Goal: Task Accomplishment & Management: Use online tool/utility

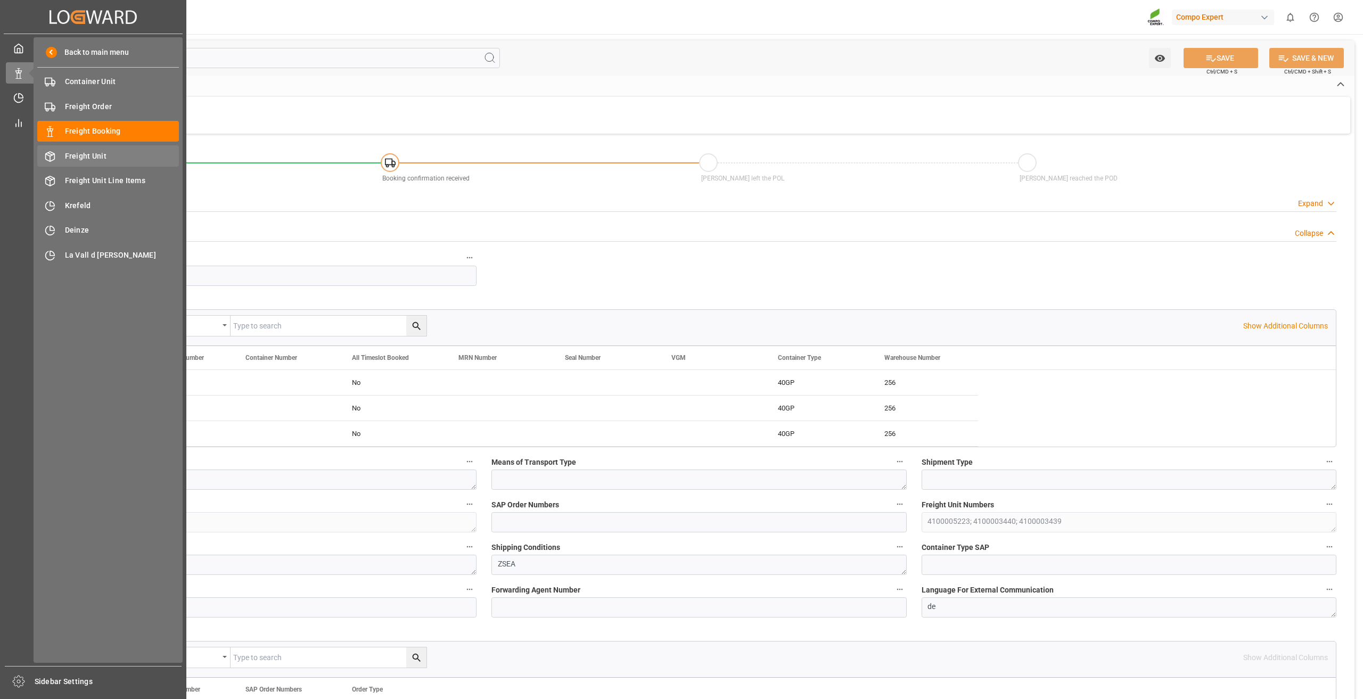
click at [93, 155] on span "Freight Unit" at bounding box center [122, 156] width 114 height 11
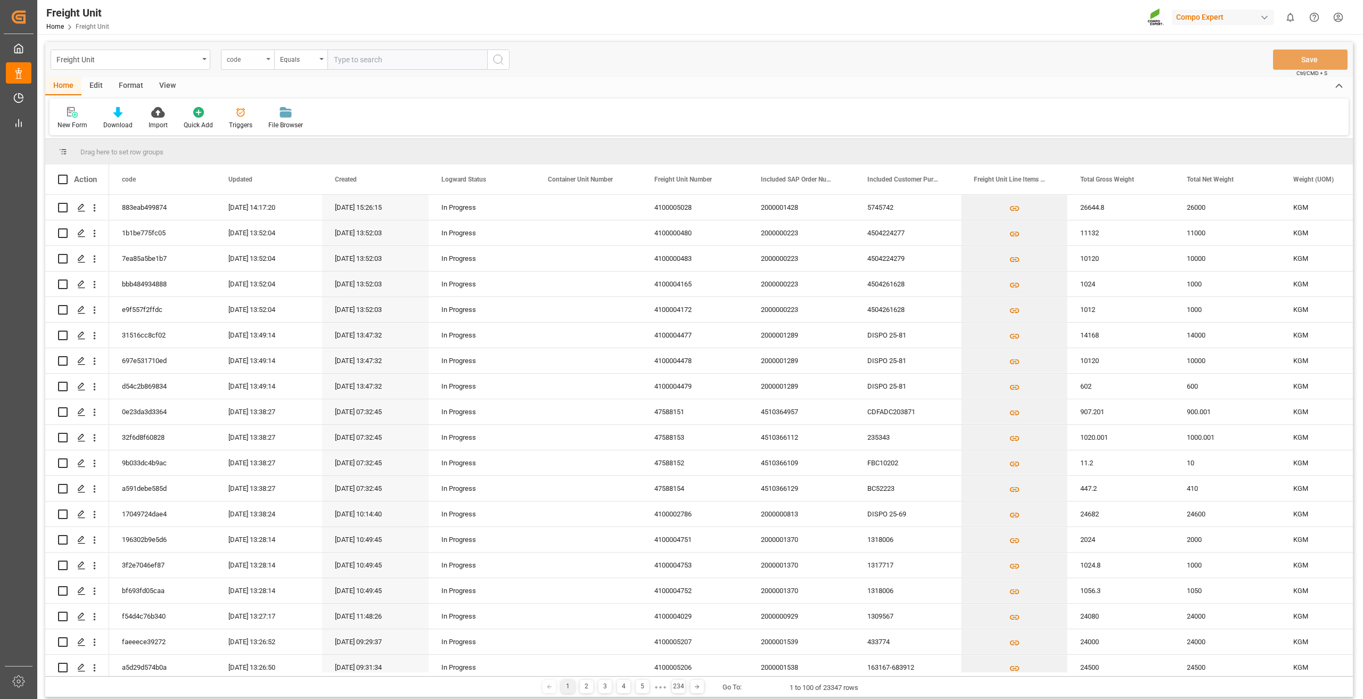
click at [260, 60] on div "code" at bounding box center [245, 58] width 36 height 12
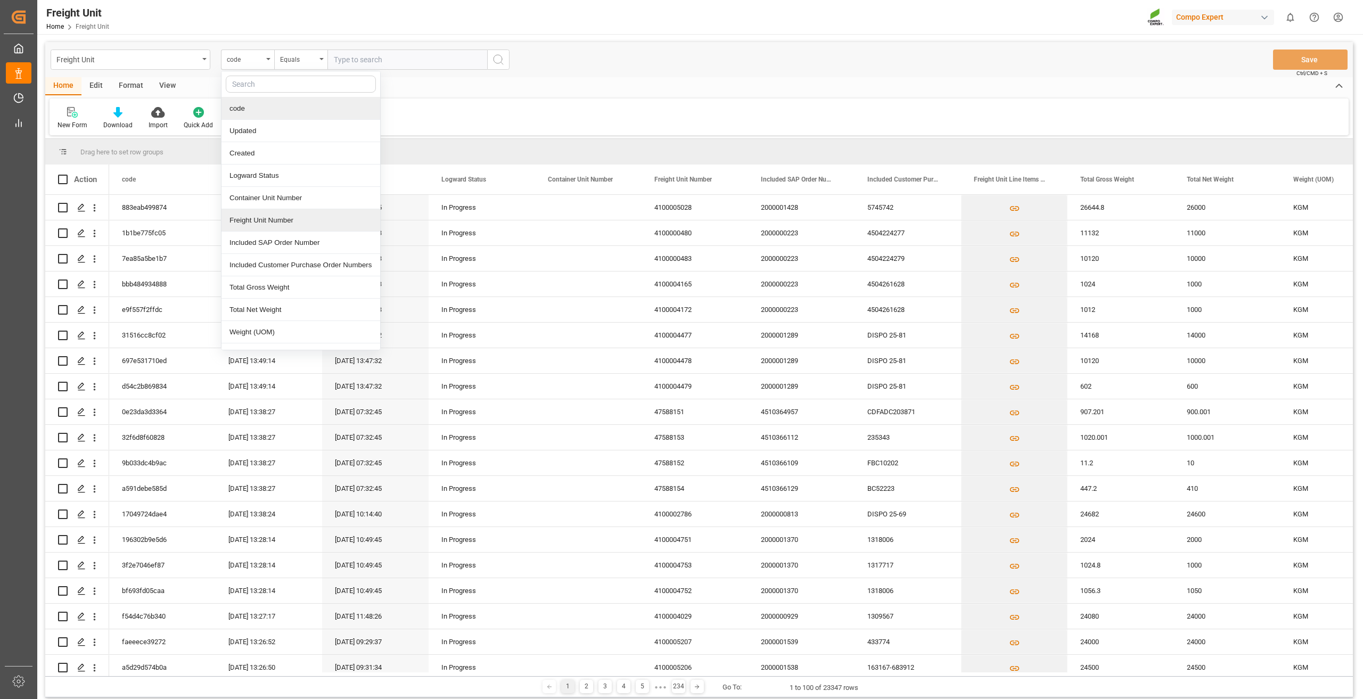
click at [279, 222] on div "Freight Unit Number" at bounding box center [300, 220] width 159 height 22
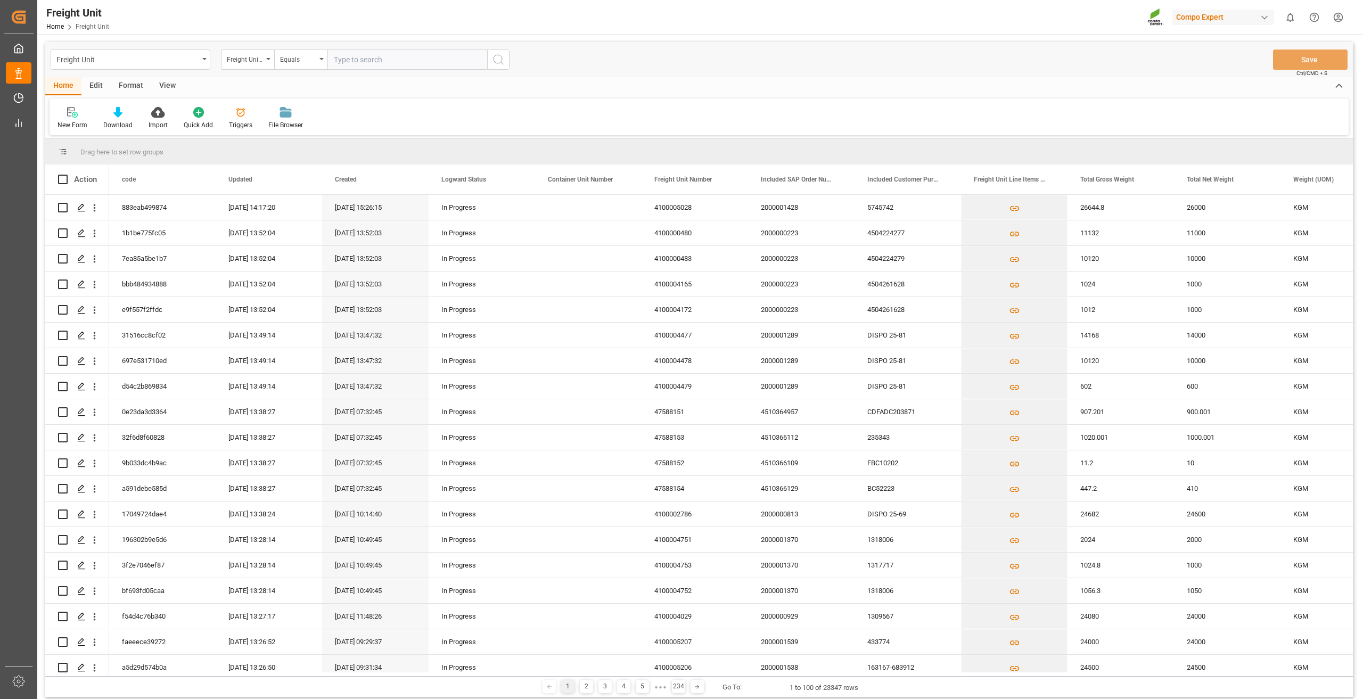
click at [367, 59] on input "text" at bounding box center [407, 59] width 160 height 20
type input "4100001267"
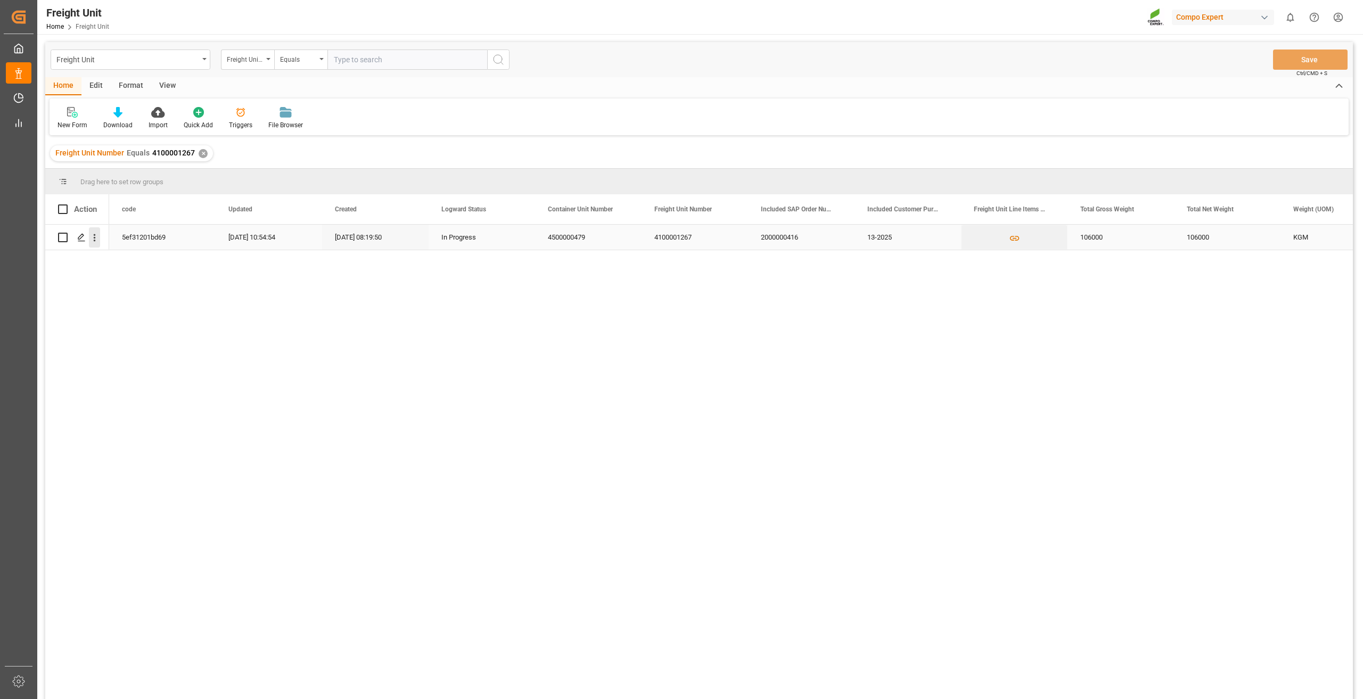
click at [97, 235] on icon "open menu" at bounding box center [94, 237] width 11 height 11
click at [120, 261] on span "Open in new tab" at bounding box center [164, 259] width 97 height 11
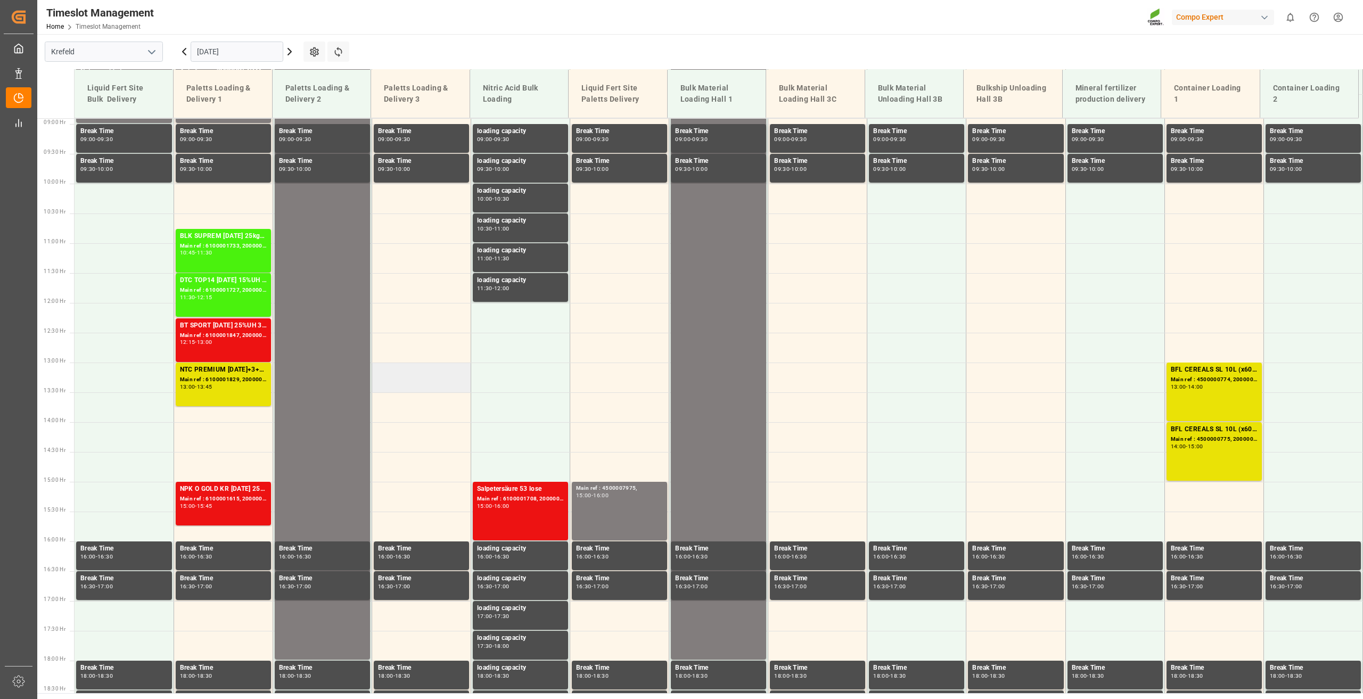
scroll to position [513, 0]
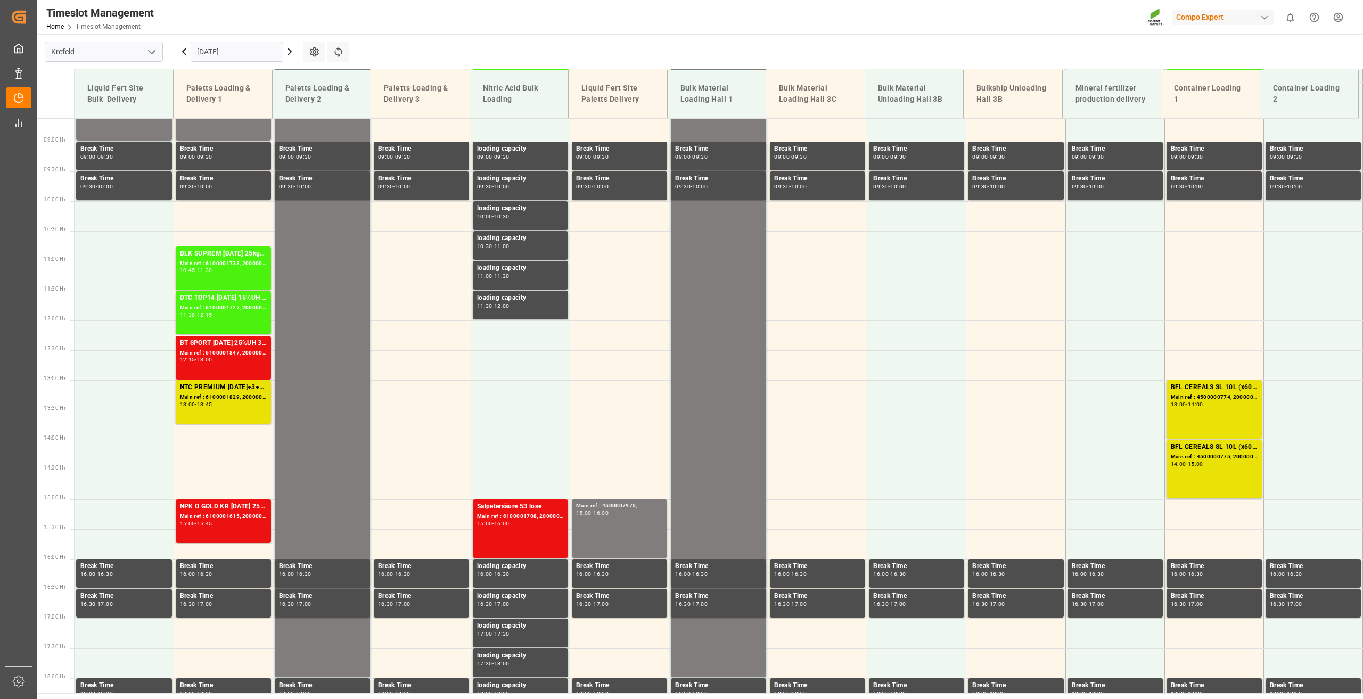
click at [186, 51] on icon at bounding box center [184, 51] width 13 height 13
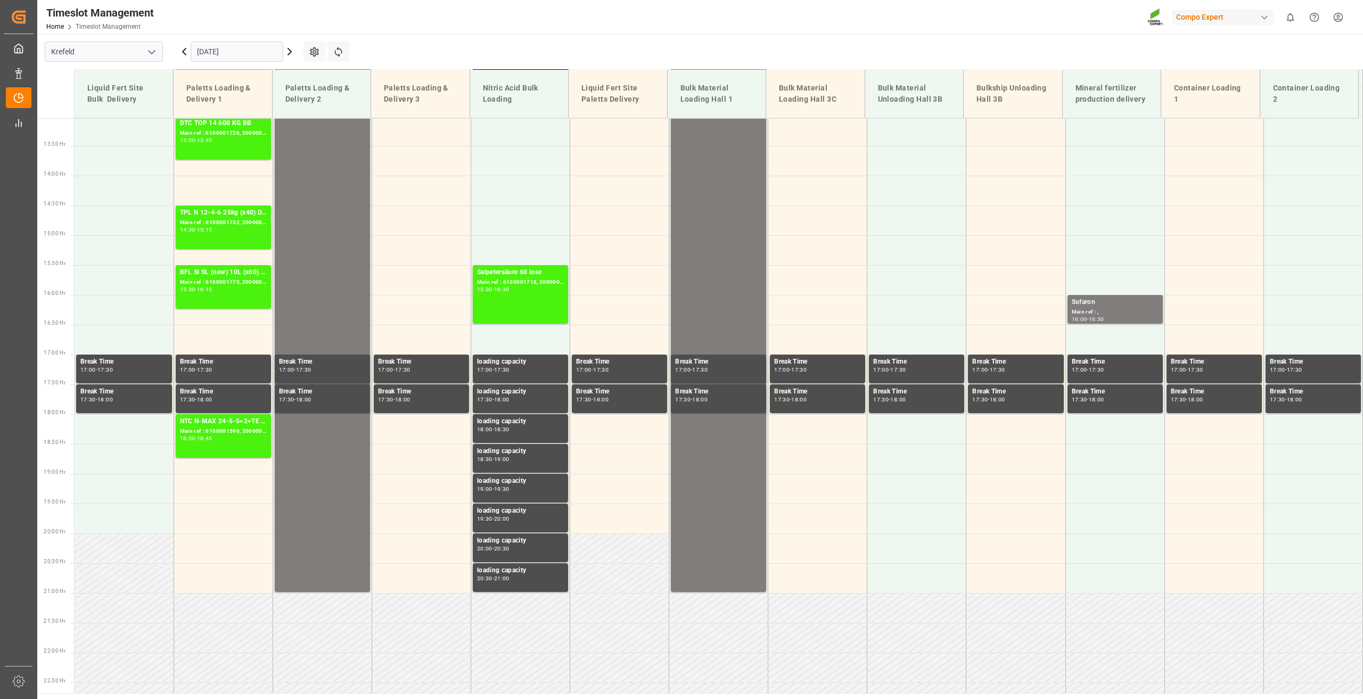
scroll to position [779, 0]
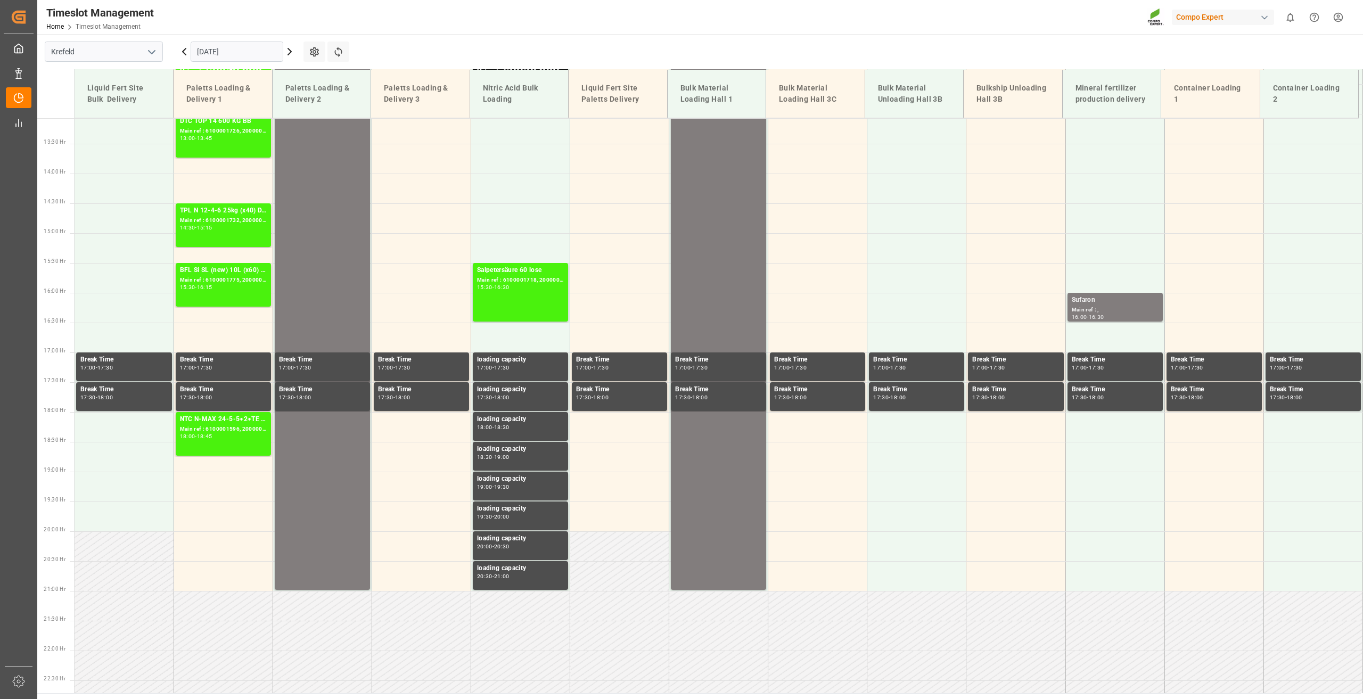
click at [186, 51] on icon at bounding box center [184, 51] width 13 height 13
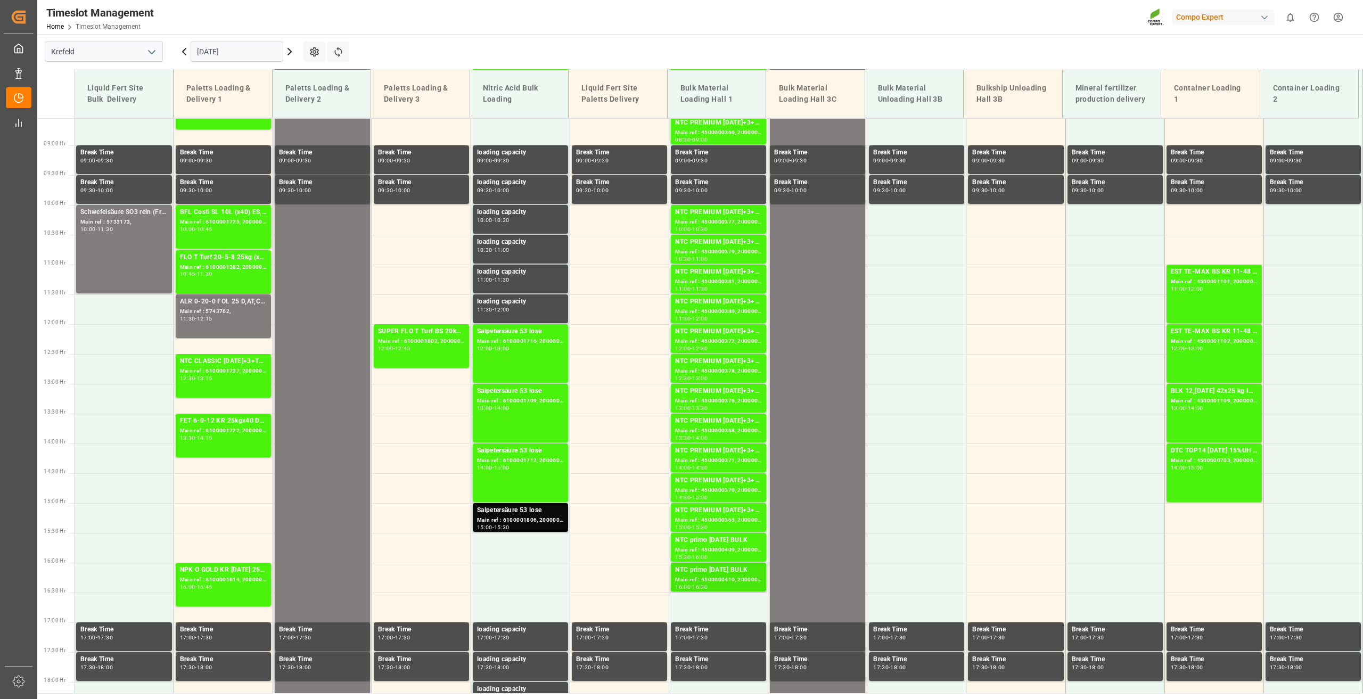
scroll to position [513, 0]
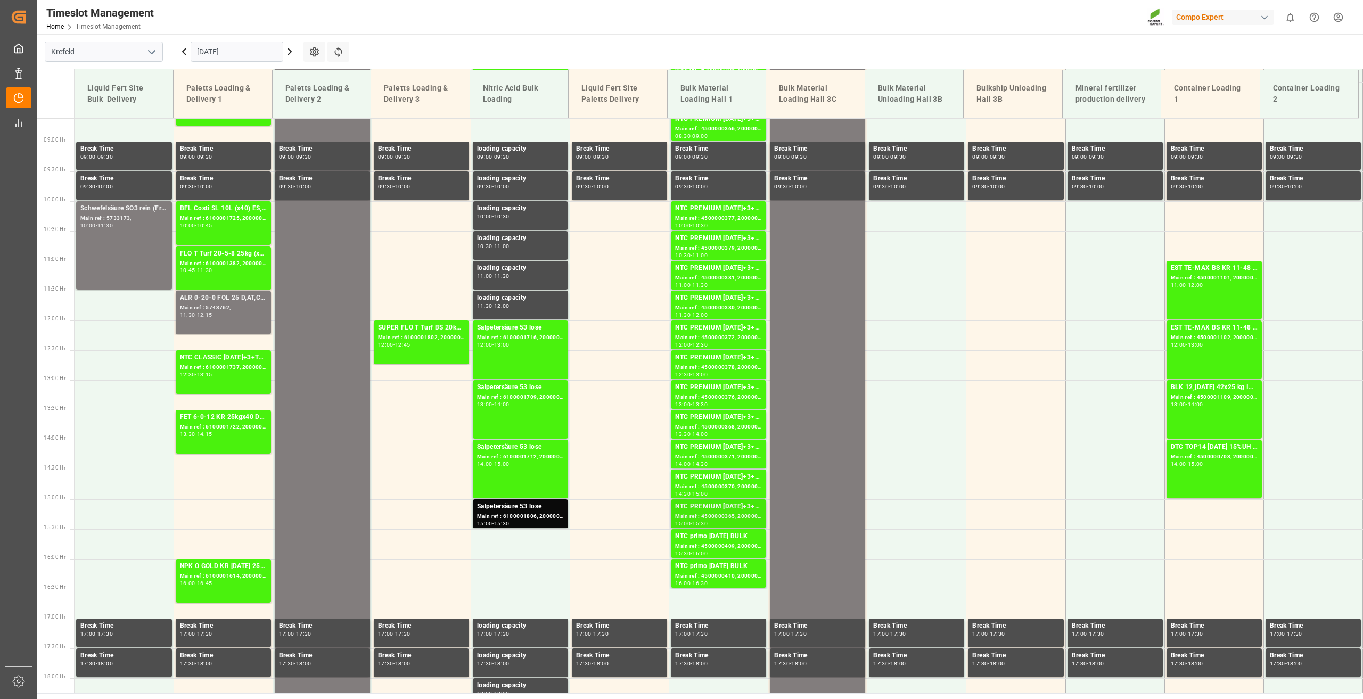
click at [703, 514] on div "Main ref : 4500000365, 2000000279" at bounding box center [718, 516] width 87 height 9
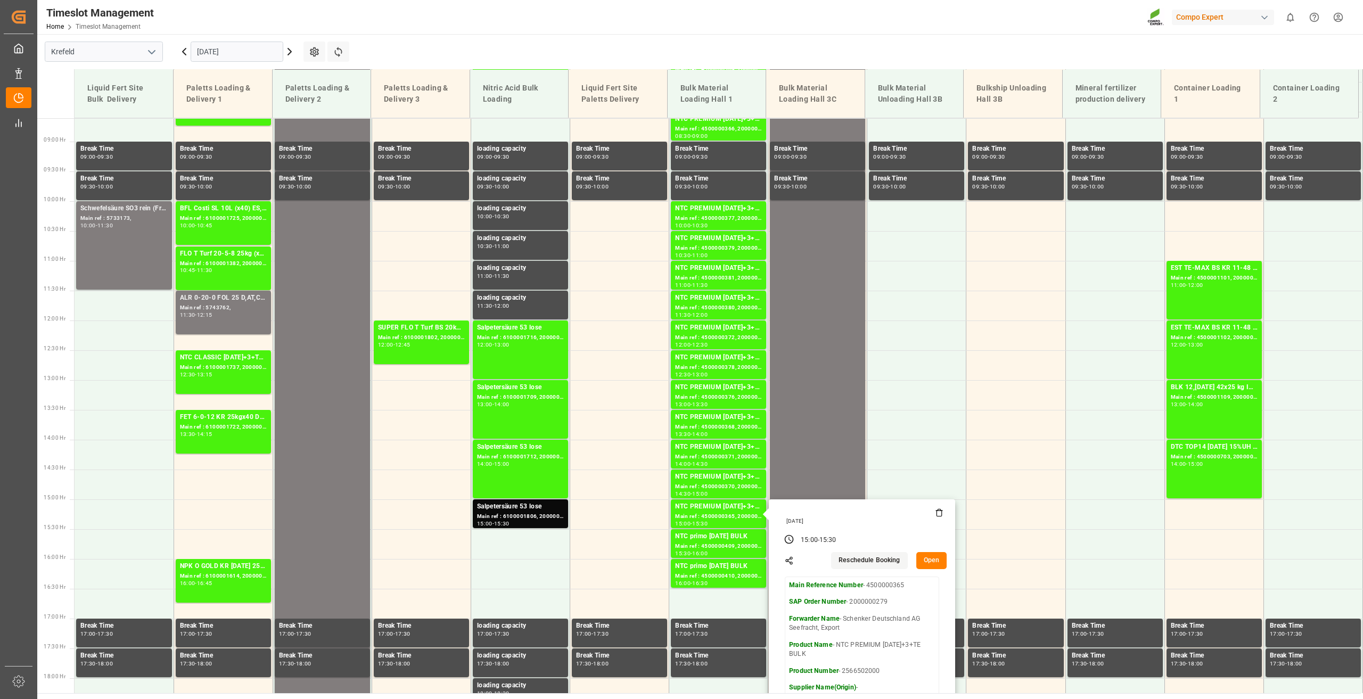
click at [933, 556] on button "Open" at bounding box center [931, 560] width 31 height 17
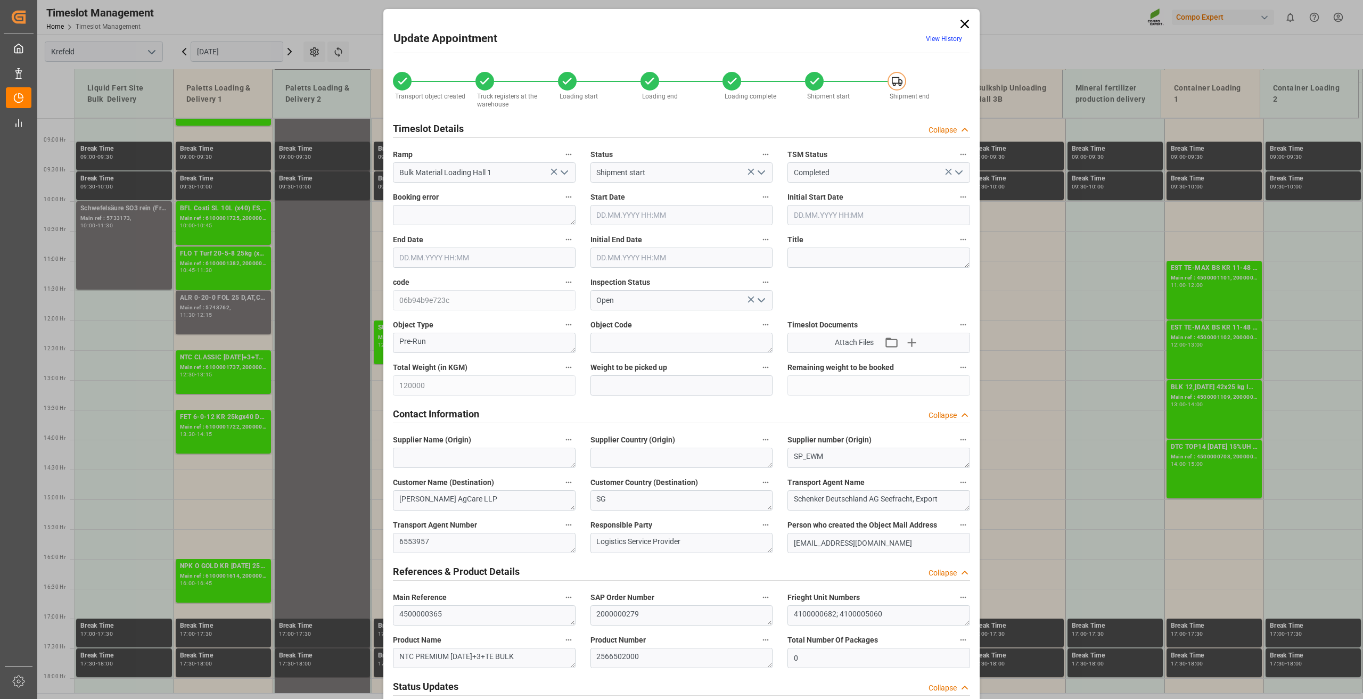
type input "10.09.2025 15:00"
type input "10.09.2025 15:30"
type input "09.09.2025 09:33"
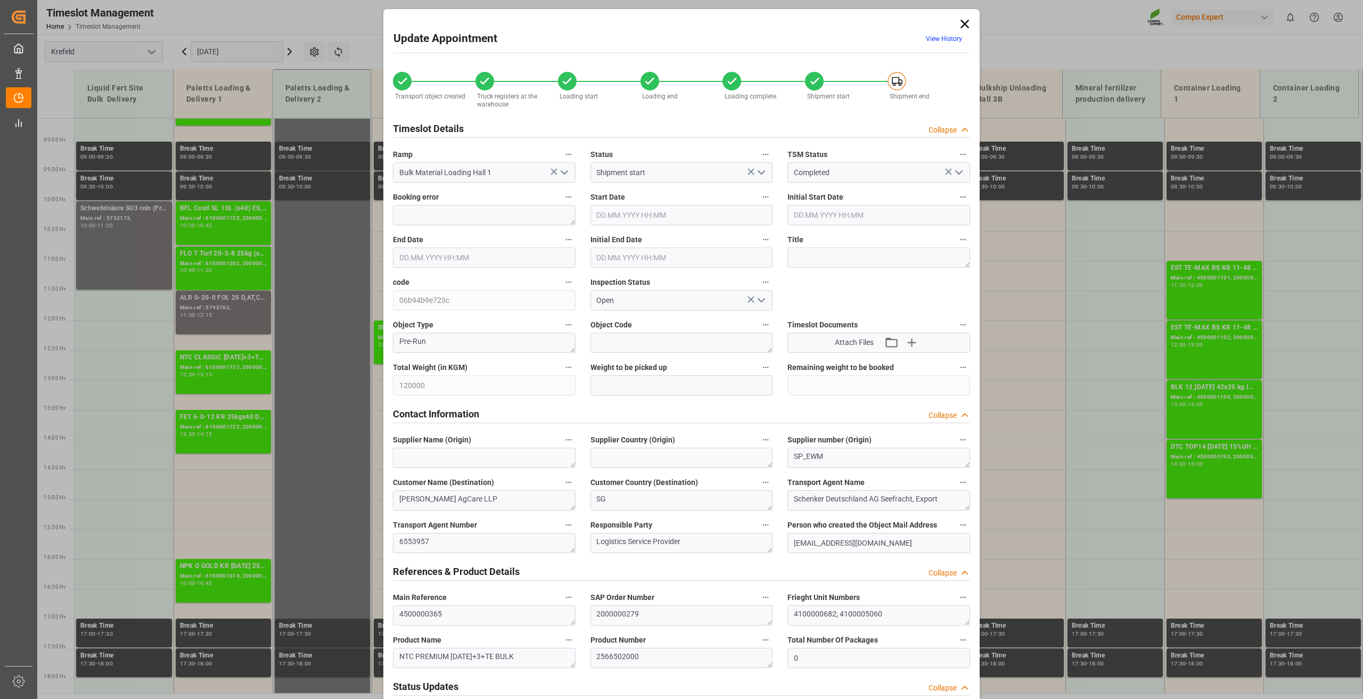
type input "11.09.2025 10:10"
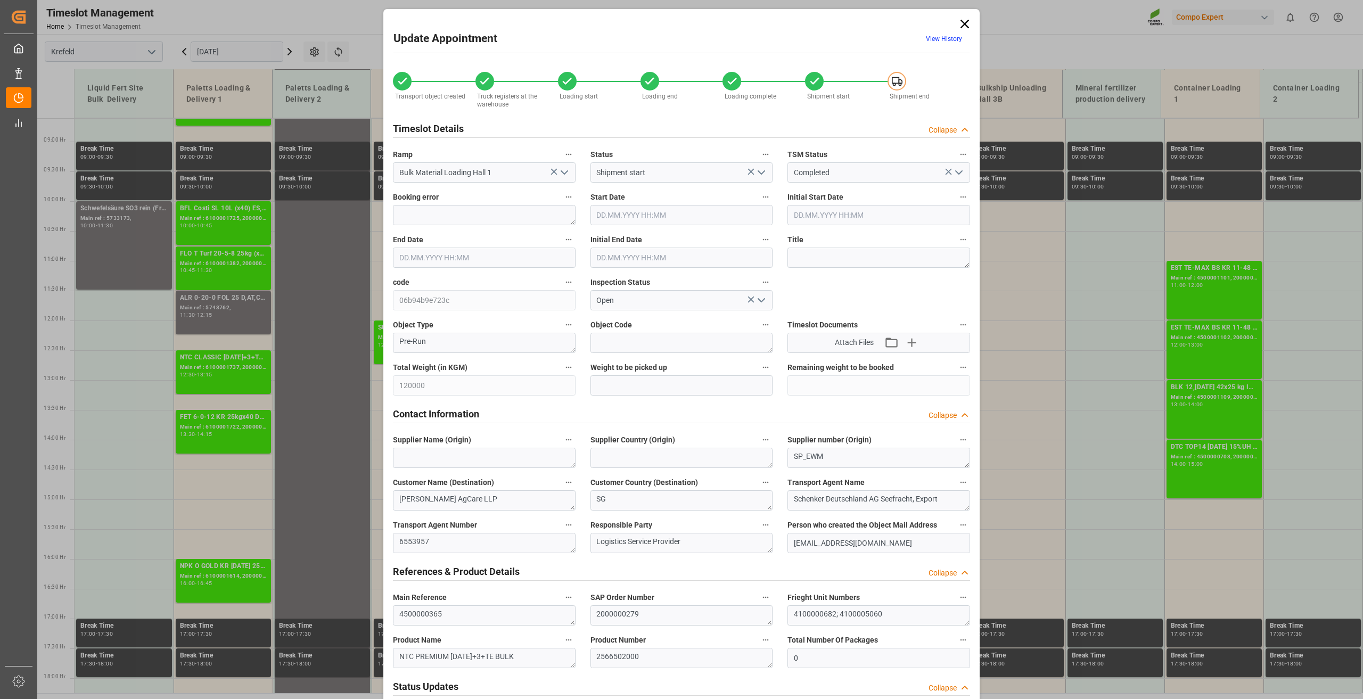
type input "22.08.2025 09:25"
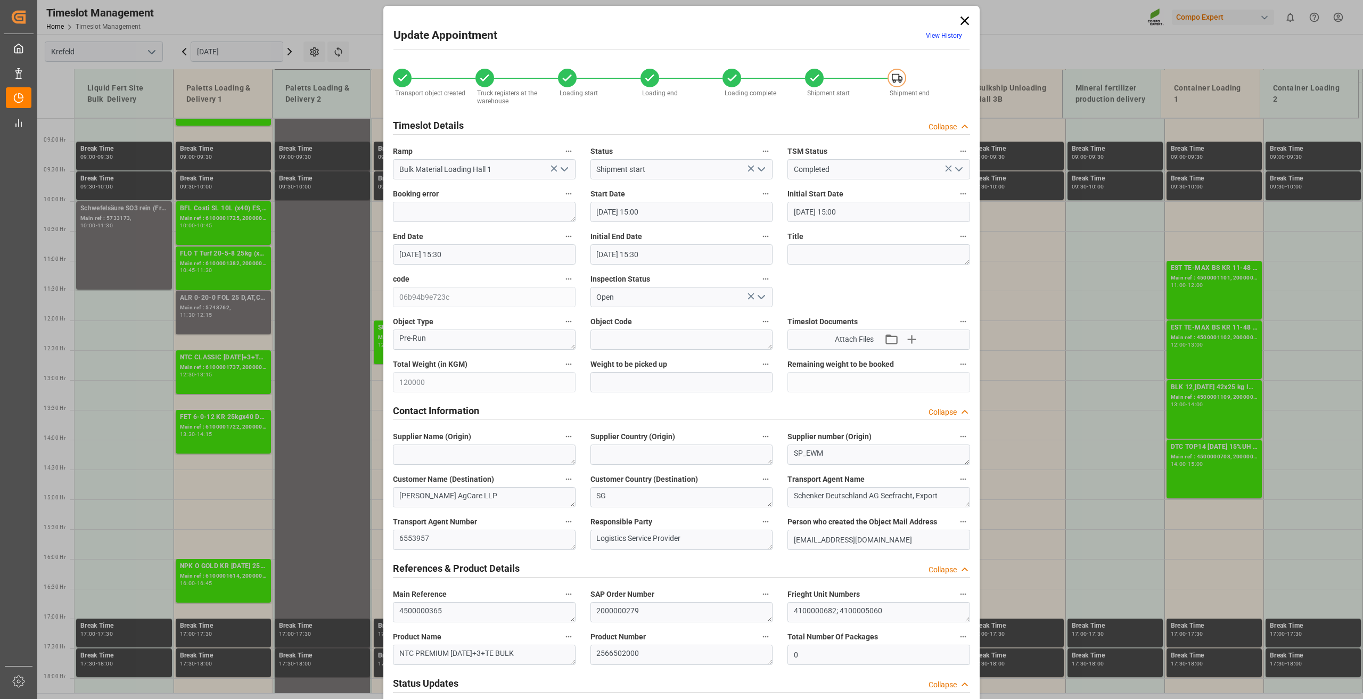
scroll to position [0, 0]
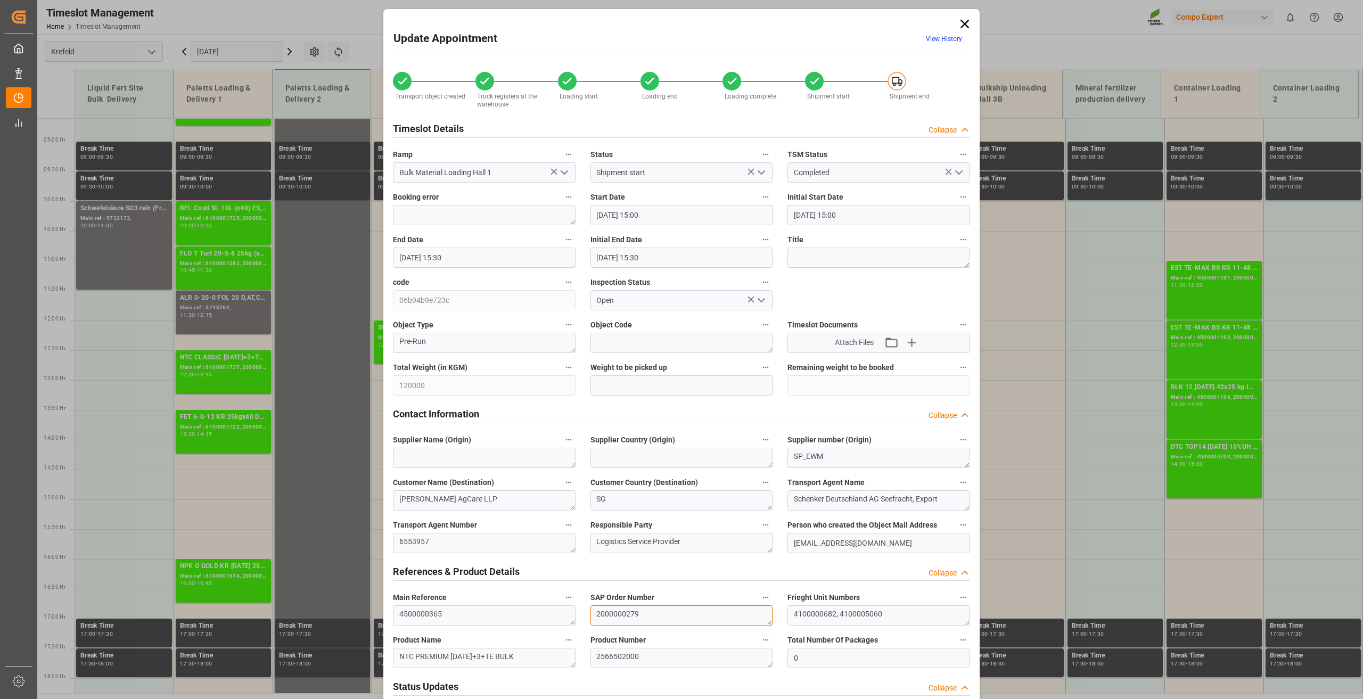
drag, startPoint x: 665, startPoint y: 607, endPoint x: 506, endPoint y: 613, distance: 159.3
click at [961, 26] on icon at bounding box center [964, 24] width 9 height 9
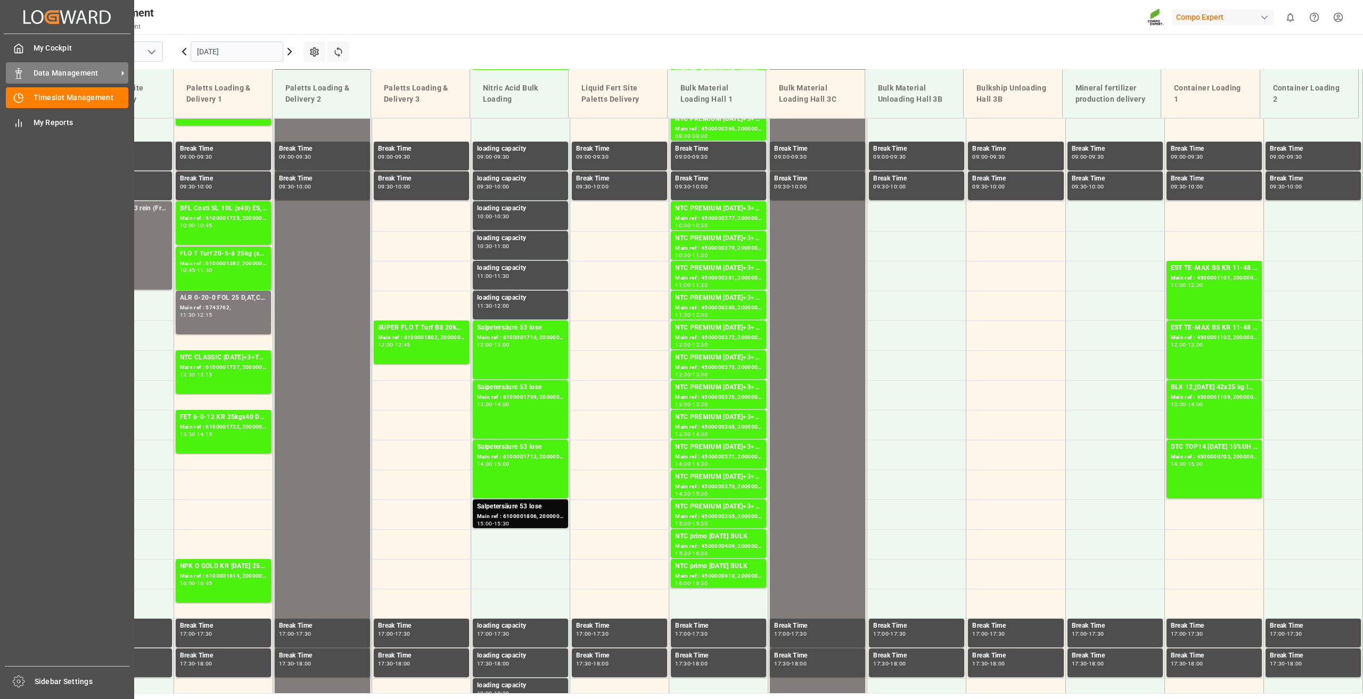
click at [58, 80] on div "Data Management Data Management" at bounding box center [67, 72] width 122 height 21
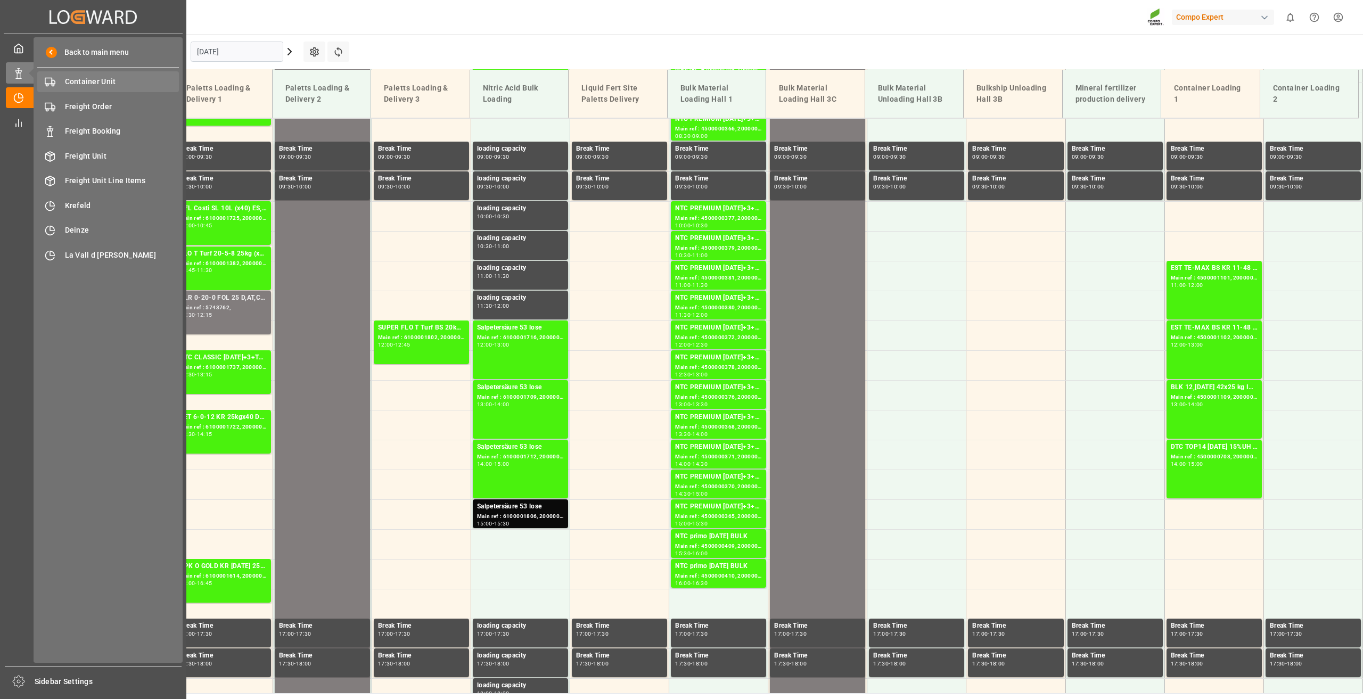
click at [95, 90] on div "Container Unit Container Unit" at bounding box center [108, 81] width 142 height 21
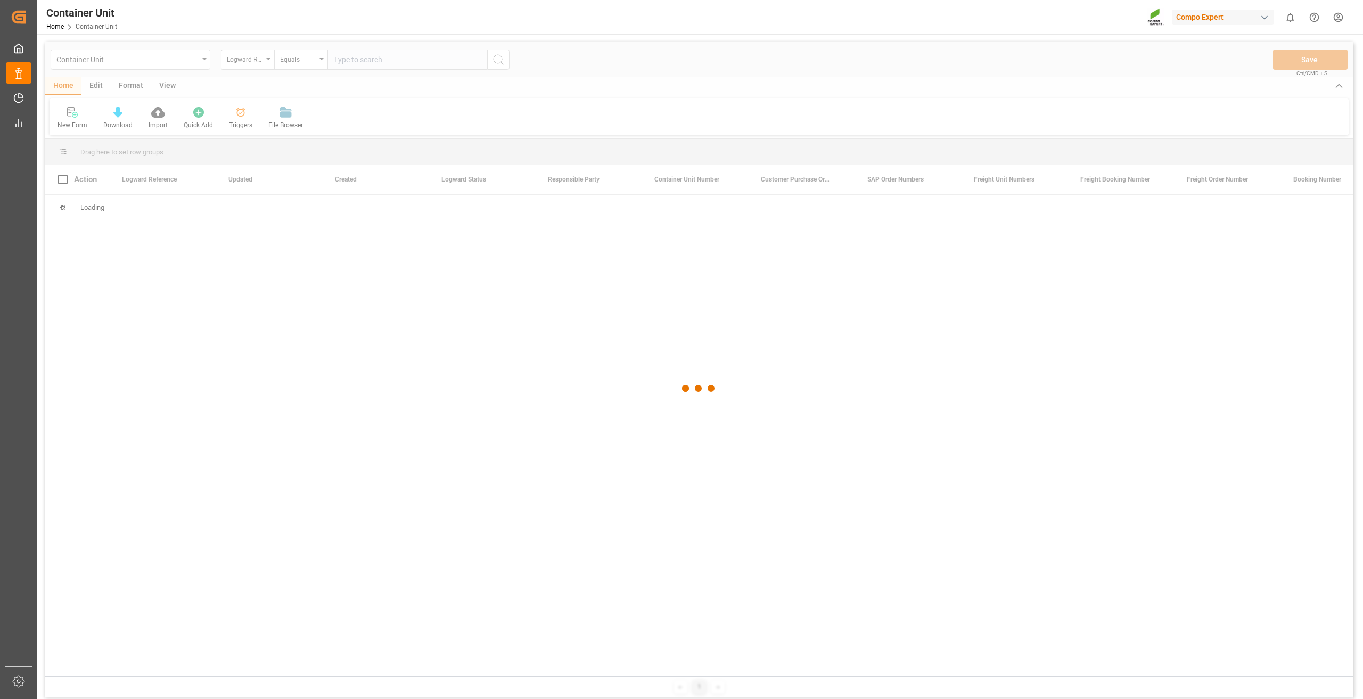
click at [164, 64] on div at bounding box center [698, 388] width 1307 height 692
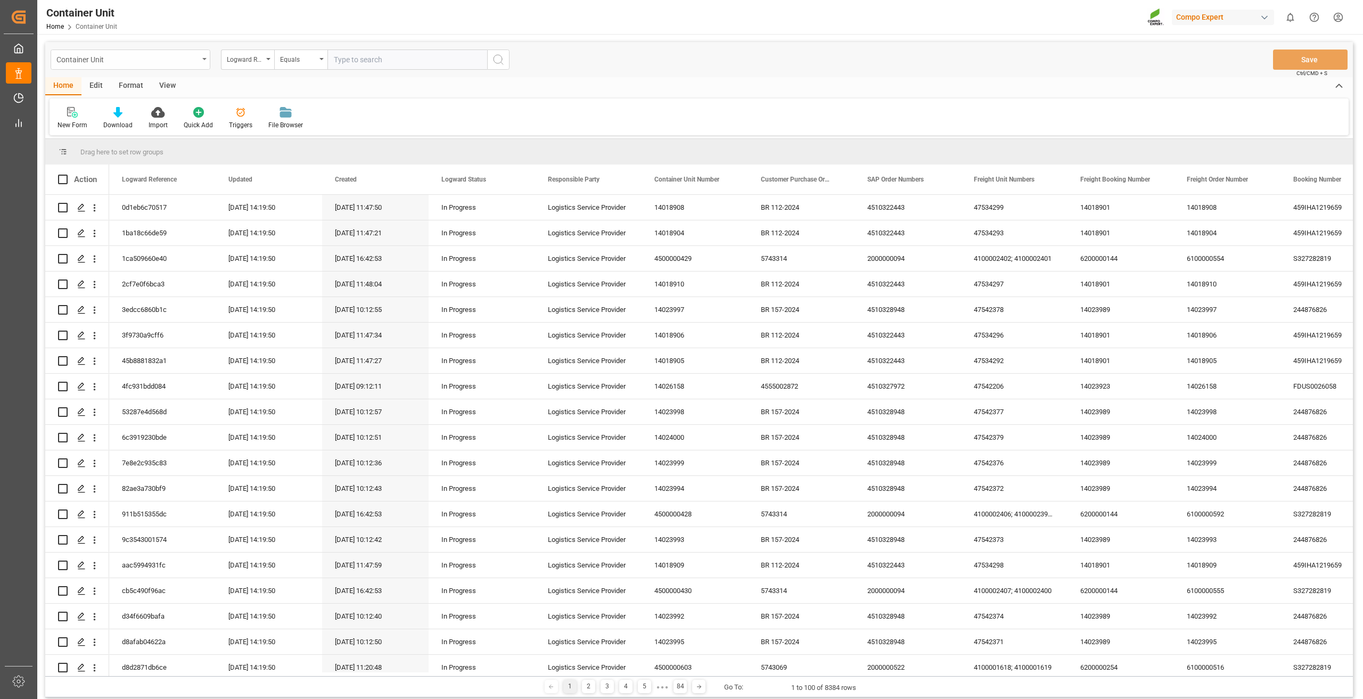
click at [185, 61] on div "Container Unit" at bounding box center [127, 58] width 142 height 13
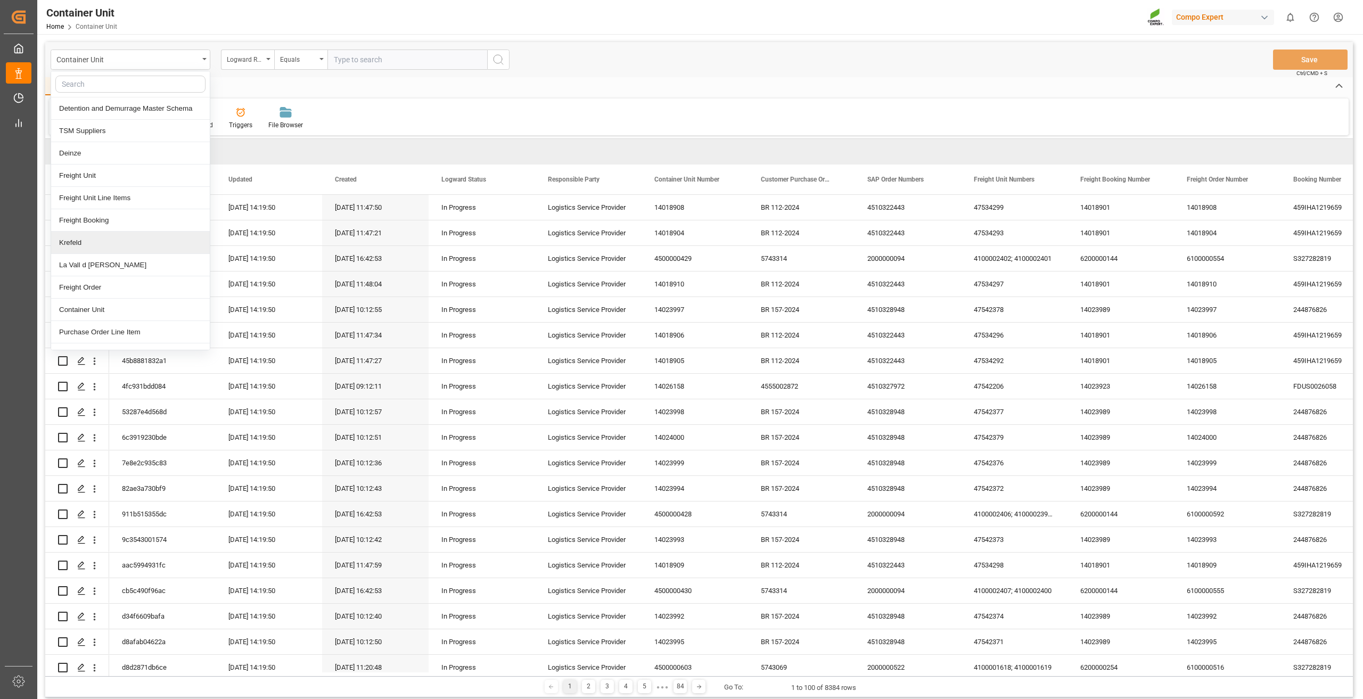
click at [92, 241] on div "Krefeld" at bounding box center [130, 243] width 159 height 22
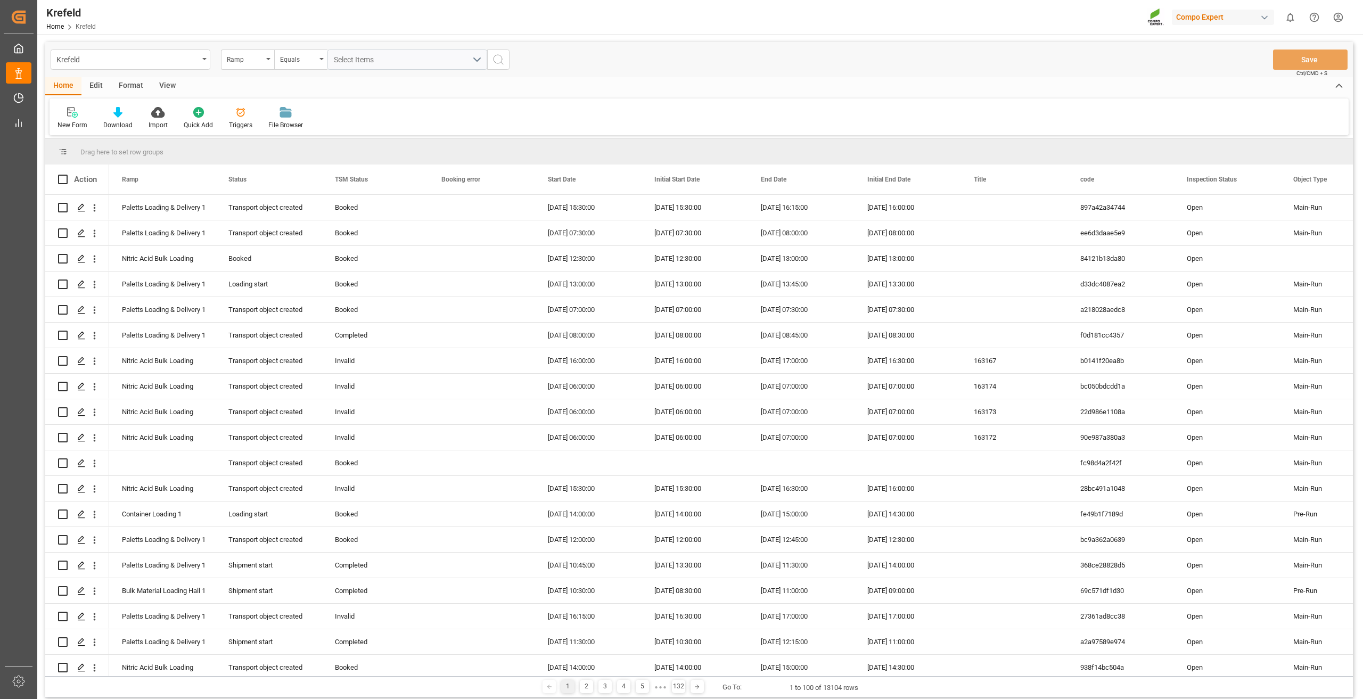
click at [128, 86] on div "Format" at bounding box center [131, 86] width 40 height 18
click at [76, 117] on icon at bounding box center [73, 112] width 10 height 11
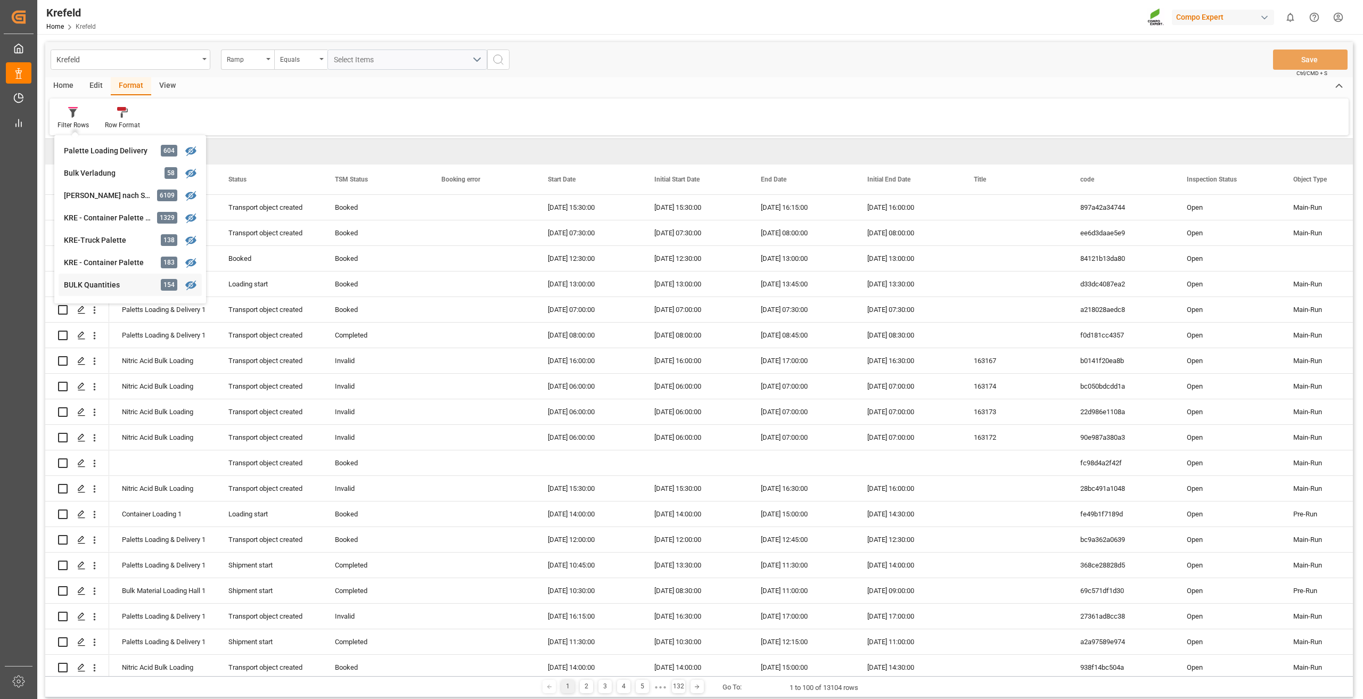
click at [107, 277] on div "Krefeld Ramp Equals Select Items Save Ctrl/CMD + S Home Edit Format View Filter…" at bounding box center [698, 369] width 1307 height 655
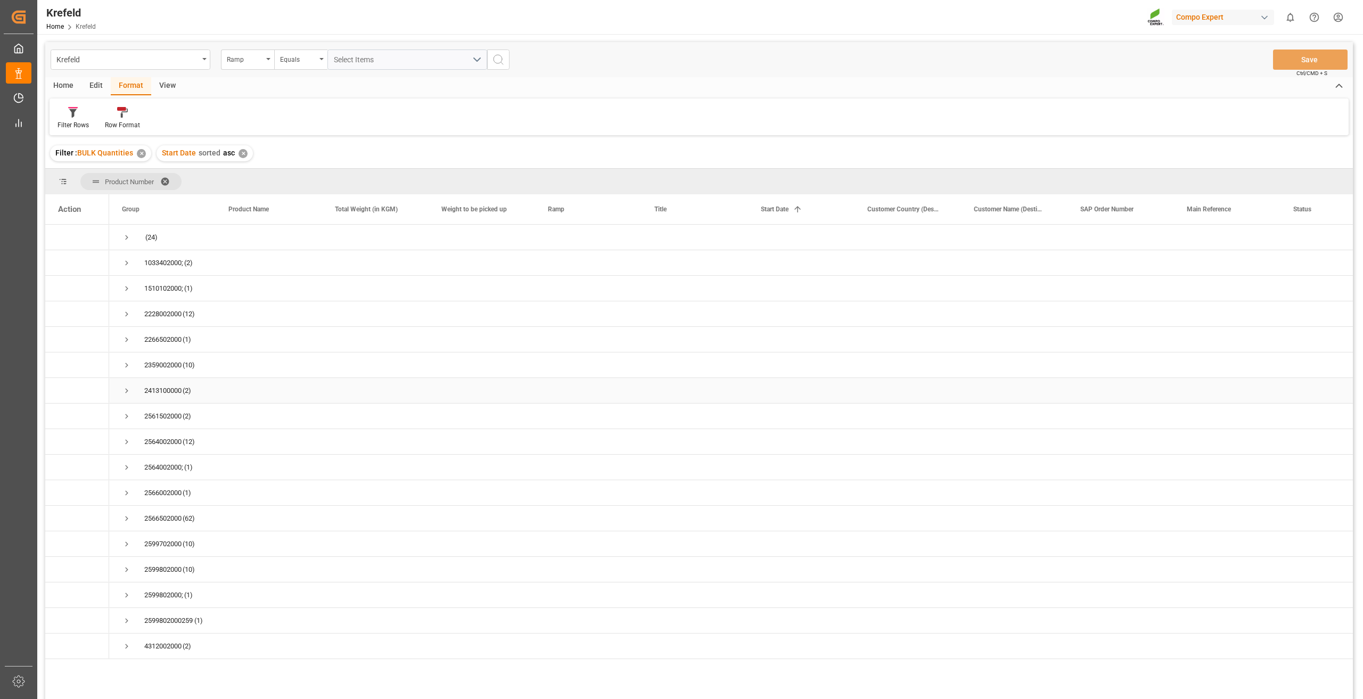
click at [127, 391] on span "Press SPACE to select this row." at bounding box center [127, 391] width 10 height 10
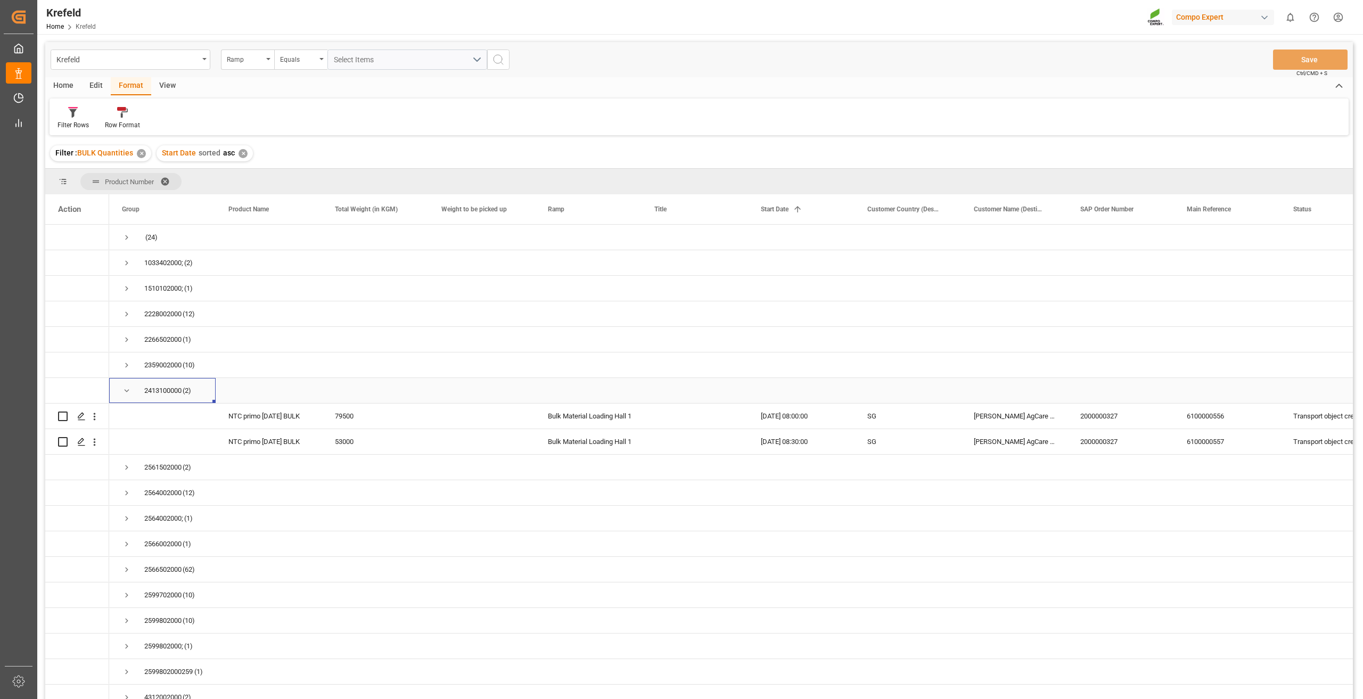
click at [121, 392] on div "2413100000 (2)" at bounding box center [162, 390] width 106 height 25
click at [123, 392] on span "Press SPACE to select this row." at bounding box center [127, 391] width 10 height 10
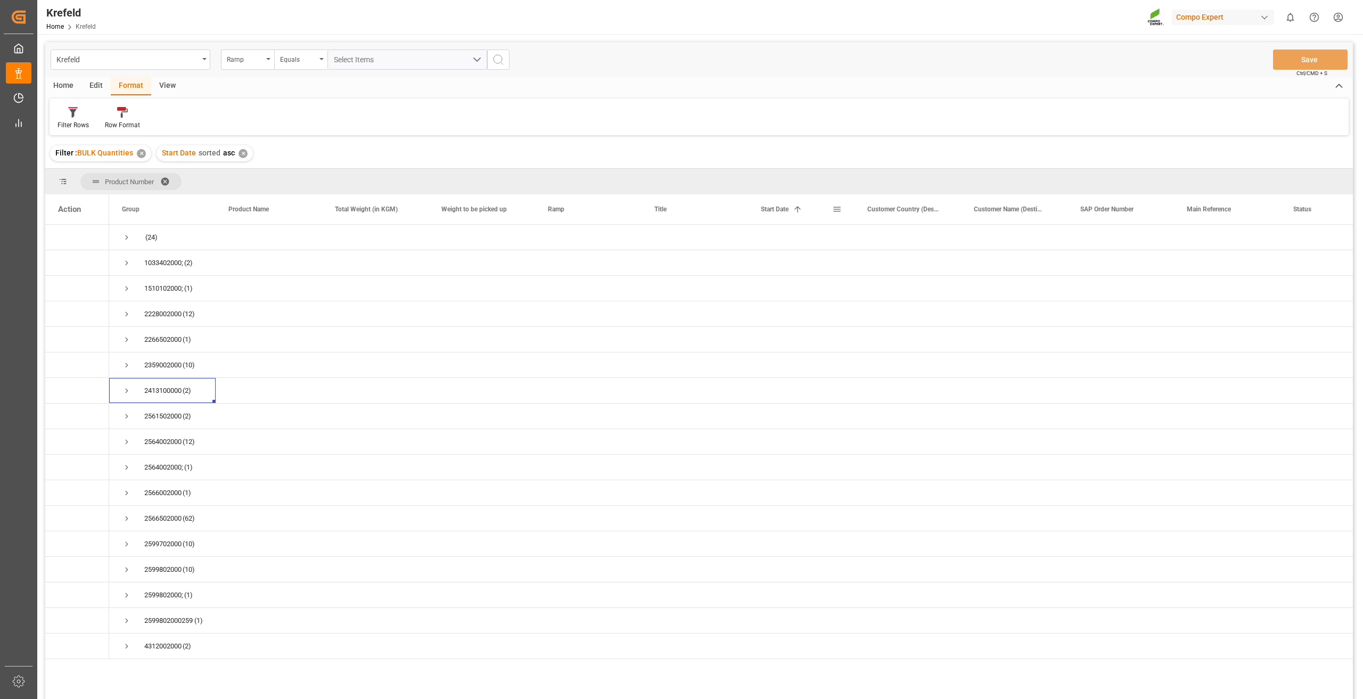
click at [837, 213] on span at bounding box center [837, 209] width 10 height 10
click at [927, 212] on span "columns" at bounding box center [926, 211] width 10 height 10
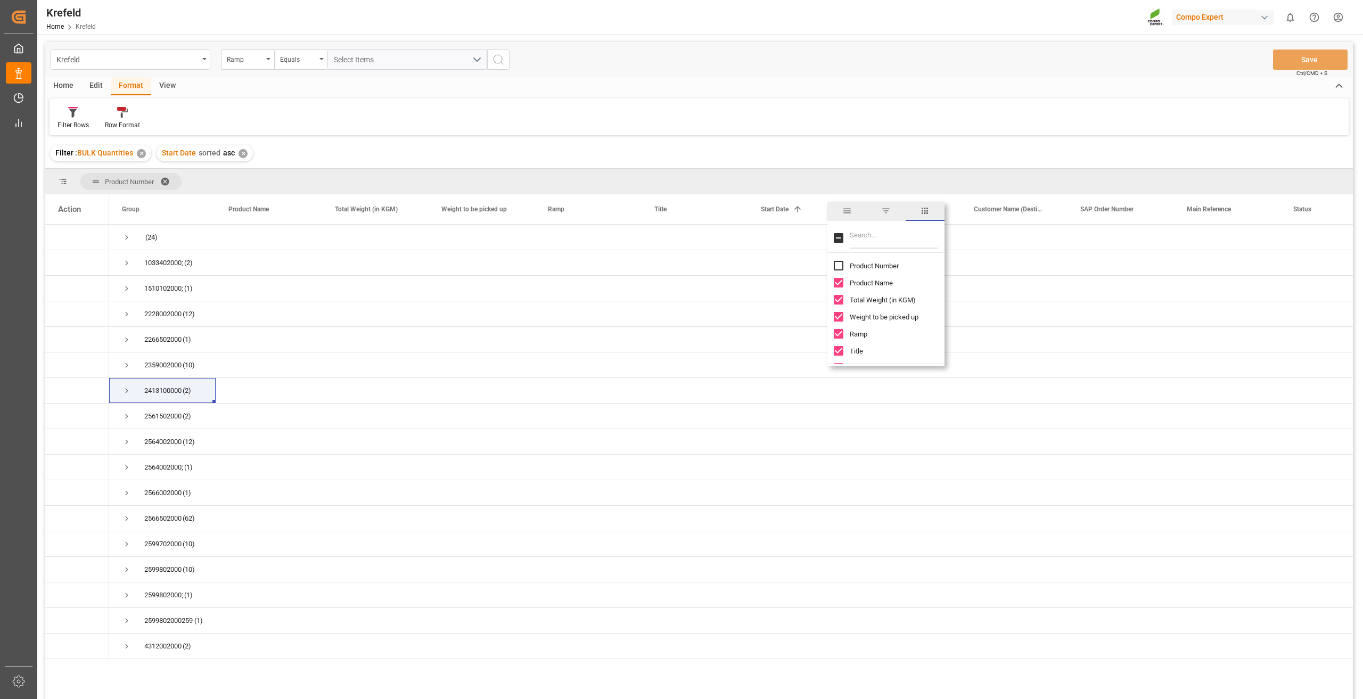
click at [890, 209] on span "filter" at bounding box center [885, 211] width 39 height 19
click at [886, 240] on div "Equals" at bounding box center [880, 240] width 89 height 8
click at [861, 293] on span "Greater than" at bounding box center [854, 291] width 37 height 8
click at [931, 265] on input "date" at bounding box center [886, 266] width 104 height 21
type input "2025-09-10"
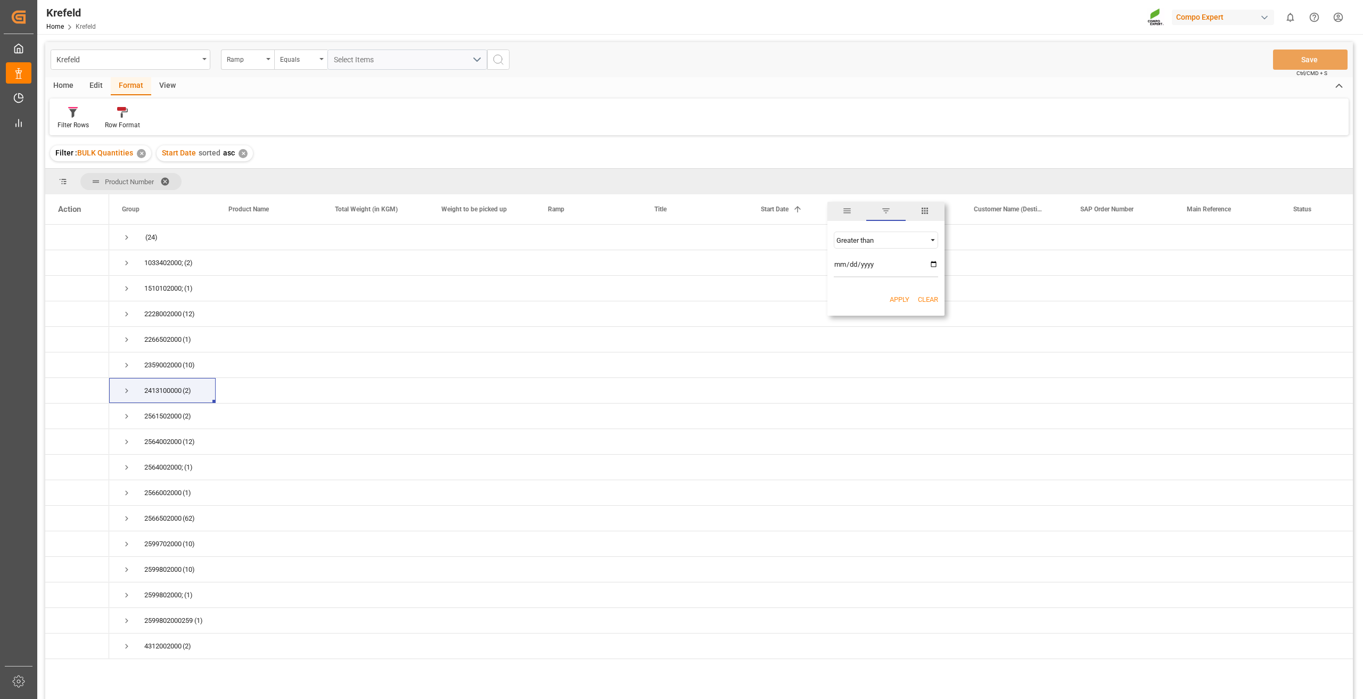
click at [903, 300] on button "Apply" at bounding box center [899, 299] width 20 height 11
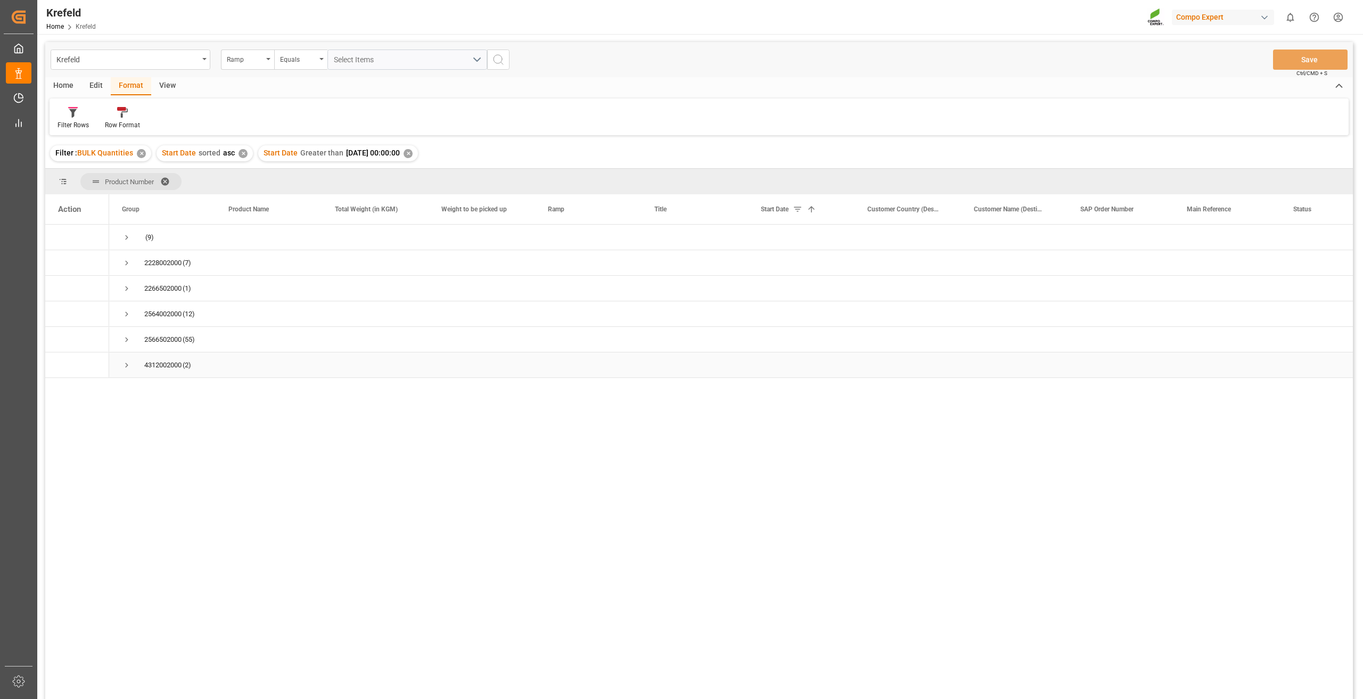
click at [126, 368] on span "Press SPACE to select this row." at bounding box center [127, 365] width 10 height 10
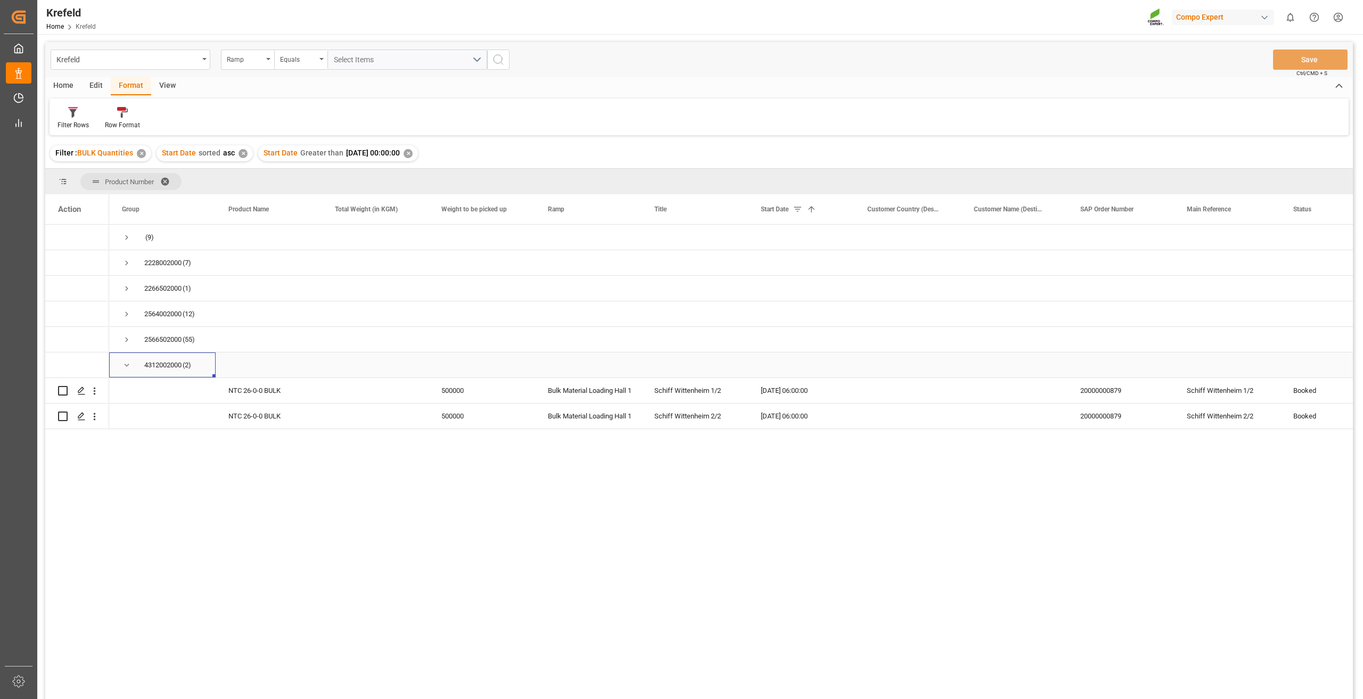
click at [126, 368] on span "Press SPACE to select this row." at bounding box center [127, 365] width 10 height 10
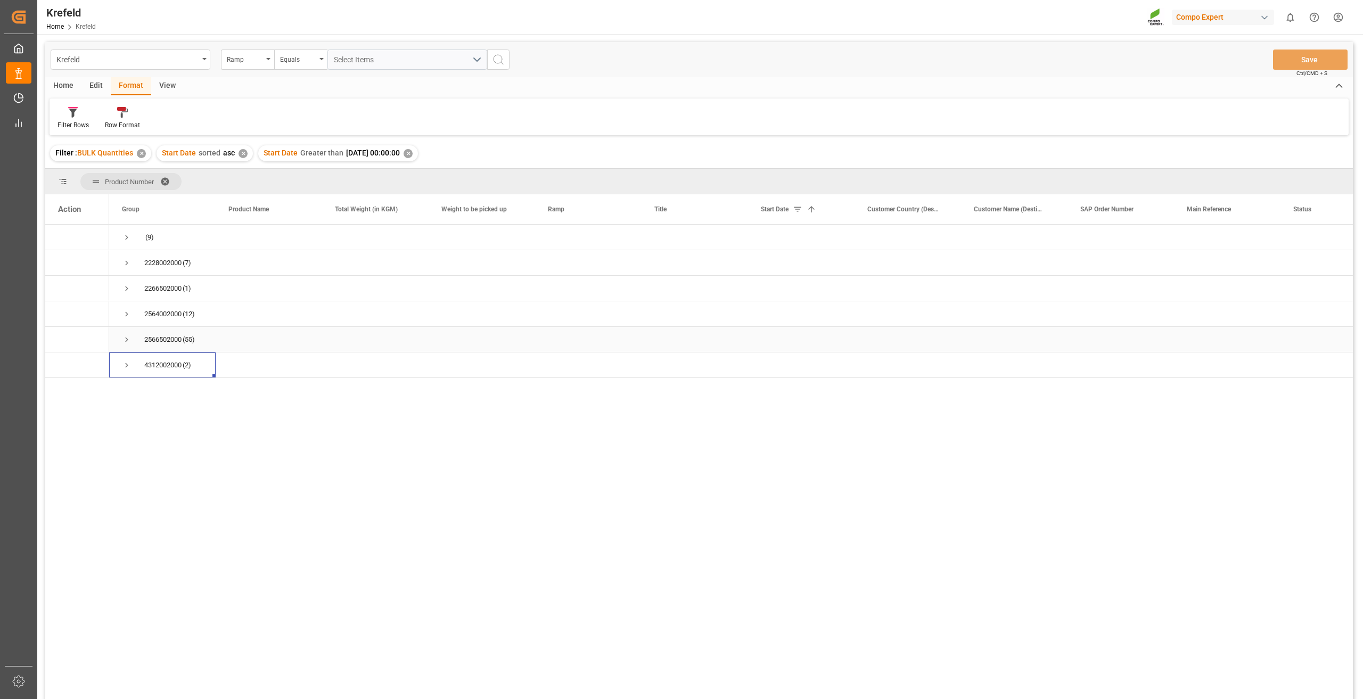
click at [128, 344] on span "Press SPACE to select this row." at bounding box center [127, 340] width 10 height 10
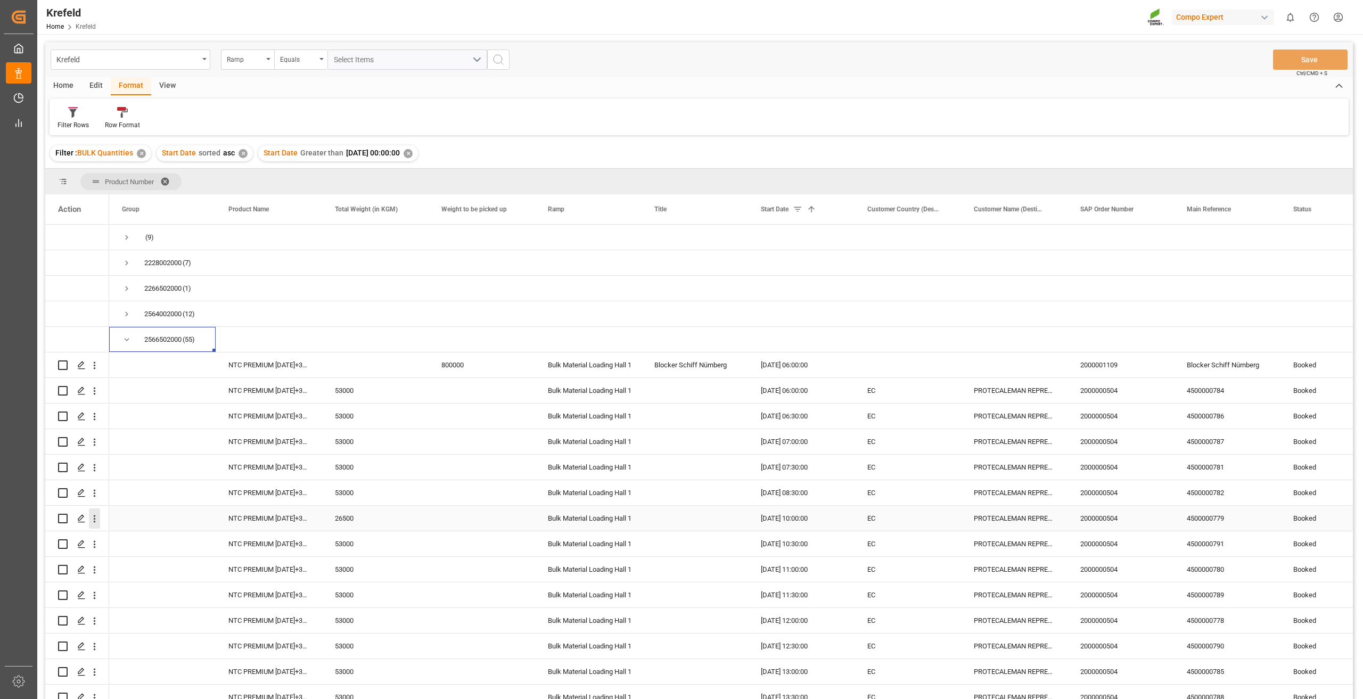
click at [94, 518] on icon "open menu" at bounding box center [95, 518] width 2 height 7
click at [107, 535] on icon "Press SPACE to select this row." at bounding box center [102, 540] width 11 height 11
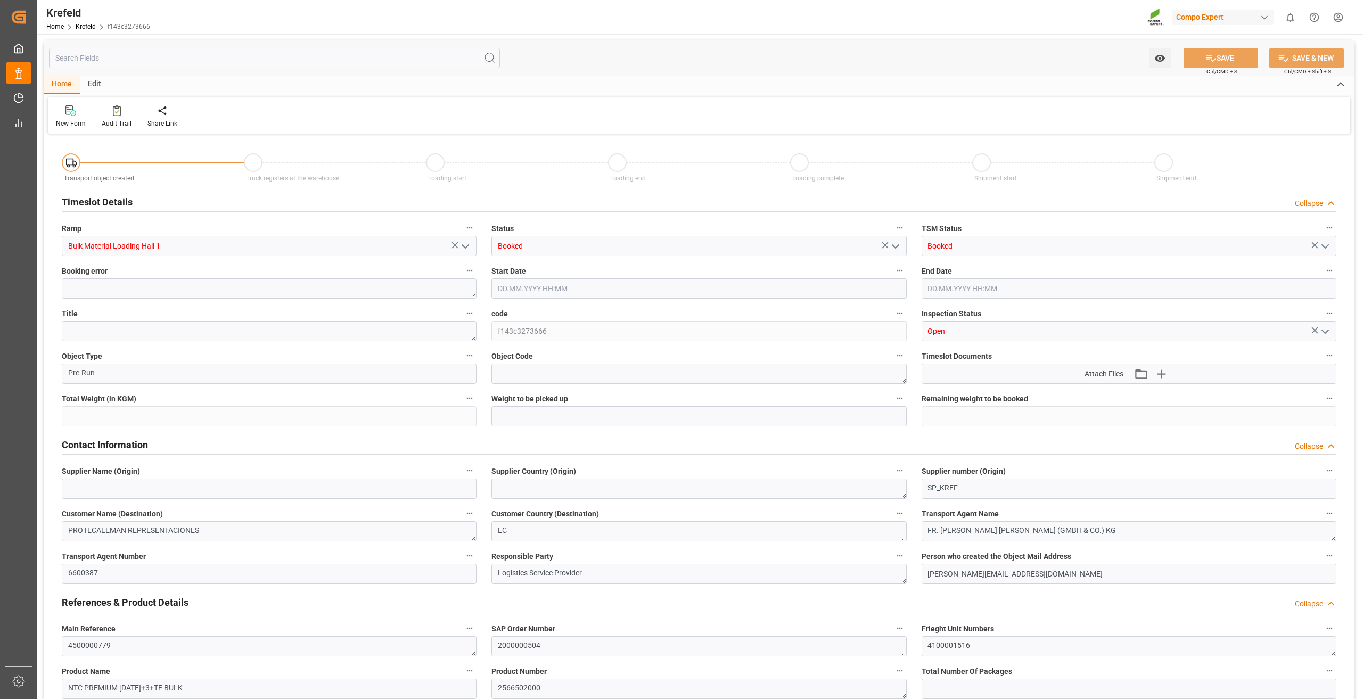
type input "26500"
type input "0"
type input "17.09.2025 10:00"
type input "17.09.2025 10:30"
type input "28.08.2025 07:12"
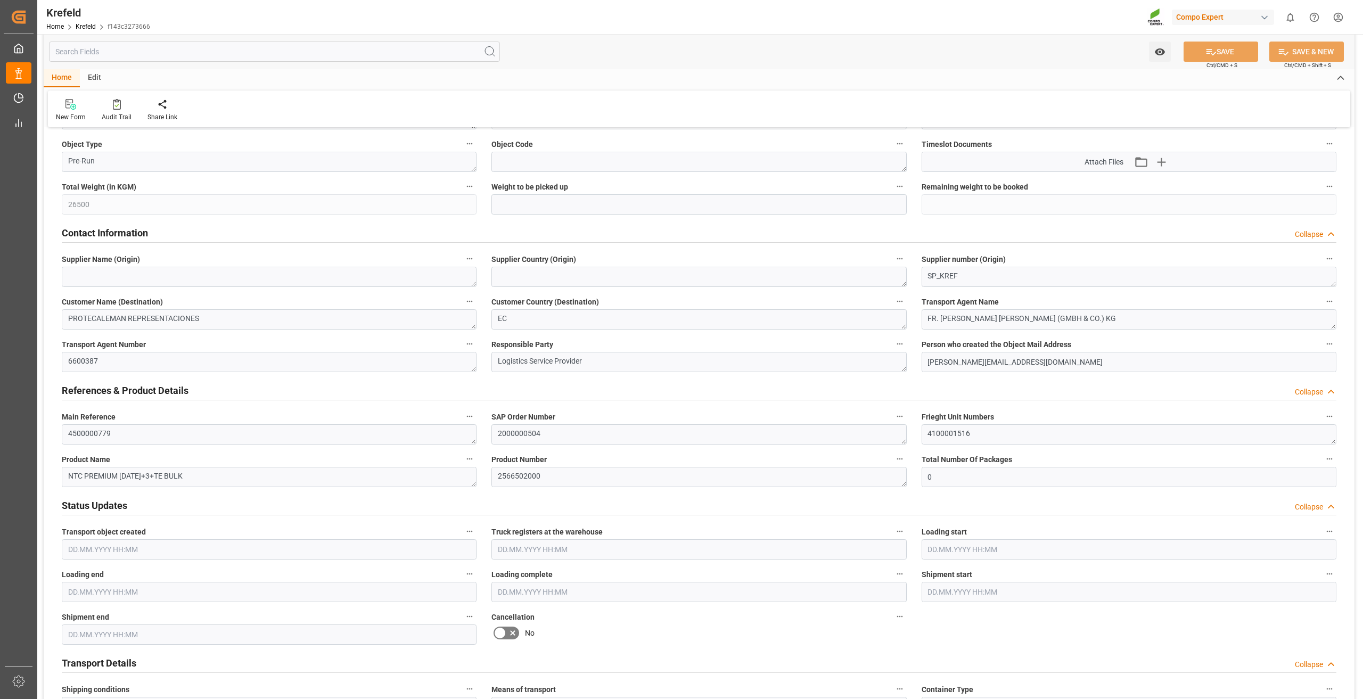
scroll to position [213, 0]
drag, startPoint x: 563, startPoint y: 434, endPoint x: 403, endPoint y: 432, distance: 160.2
click at [408, 431] on div "Transport object created Truck registers at the warehouse Loading start Loading…" at bounding box center [699, 424] width 1310 height 1000
